Goal: Go to known website: Access a specific website the user already knows

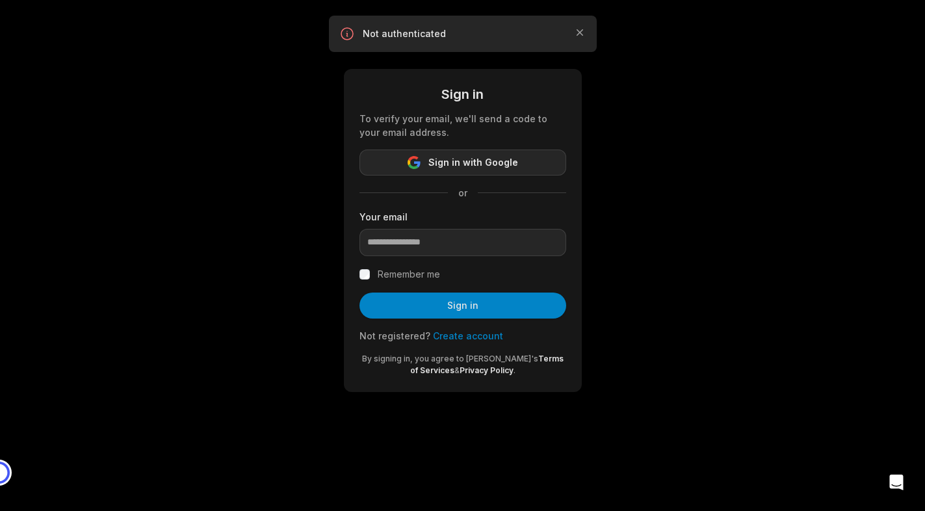
click at [462, 164] on span "Sign in with Google" at bounding box center [473, 163] width 90 height 16
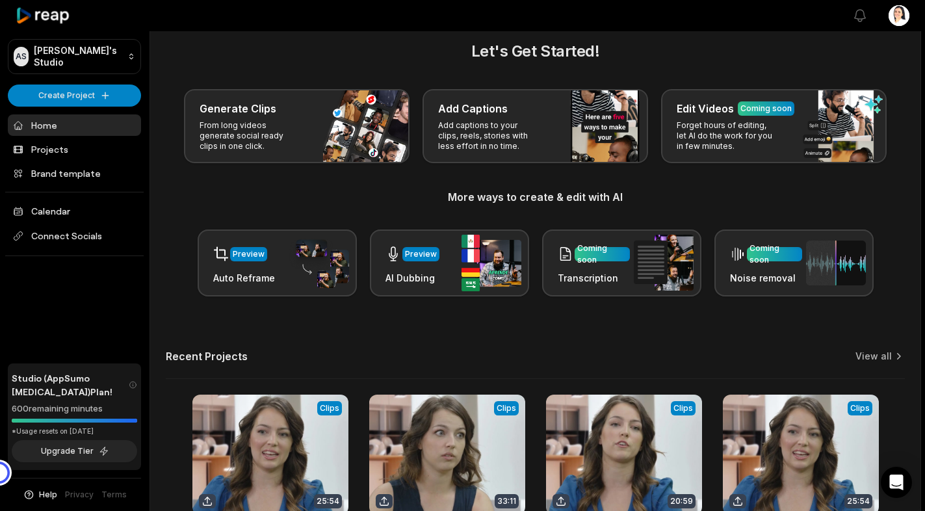
scroll to position [14, 0]
